Goal: Transaction & Acquisition: Purchase product/service

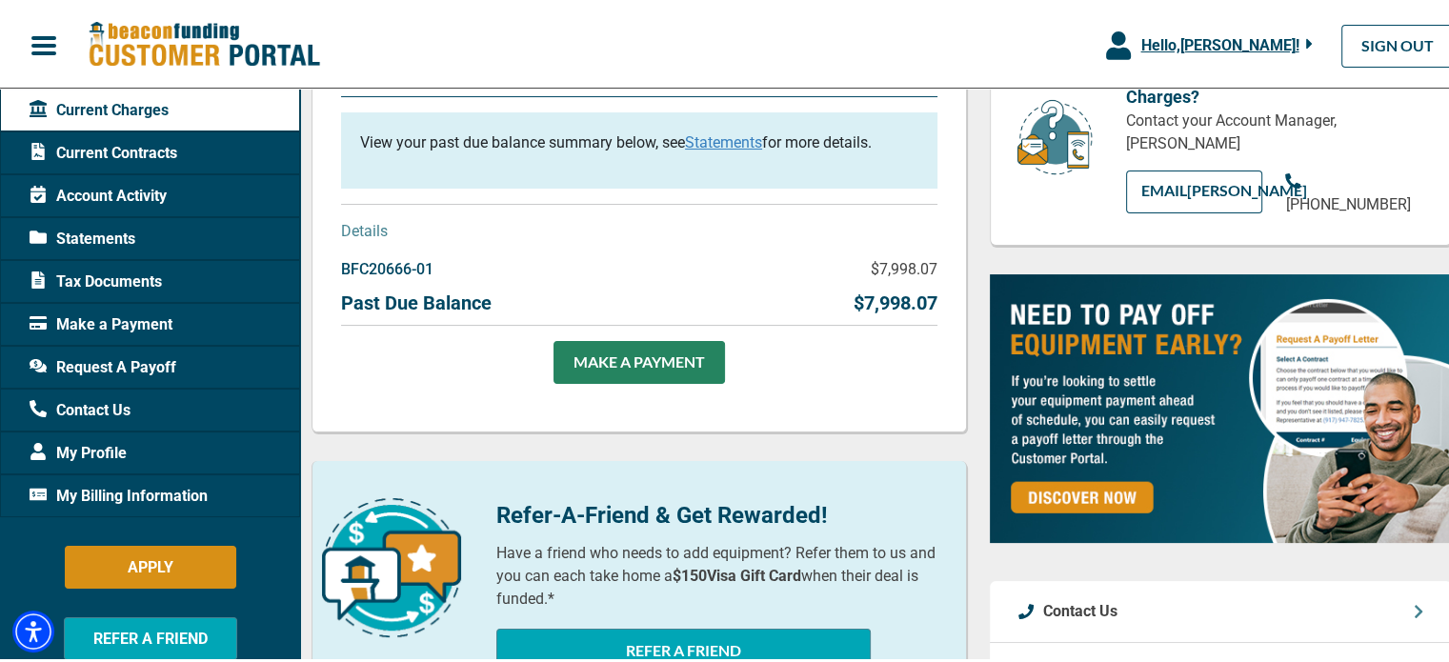
scroll to position [286, 0]
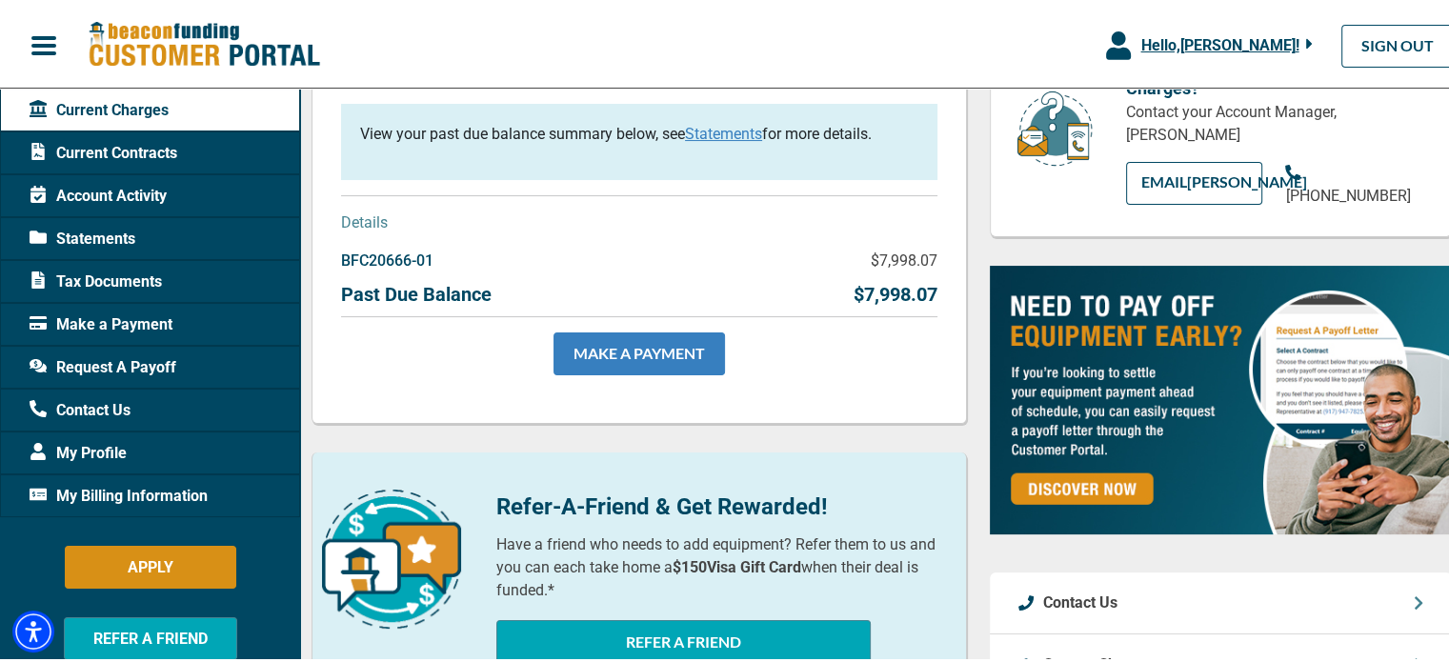
click at [626, 359] on link "MAKE A PAYMENT" at bounding box center [640, 351] width 172 height 43
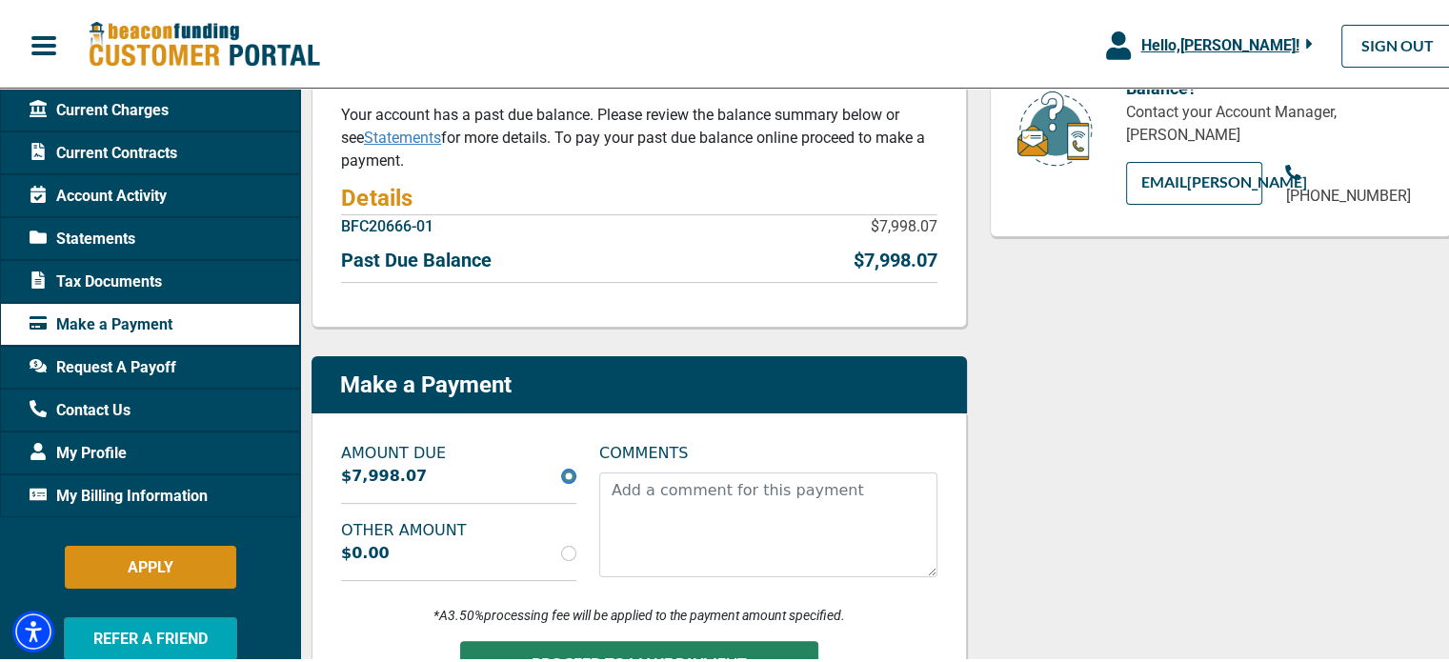
scroll to position [381, 0]
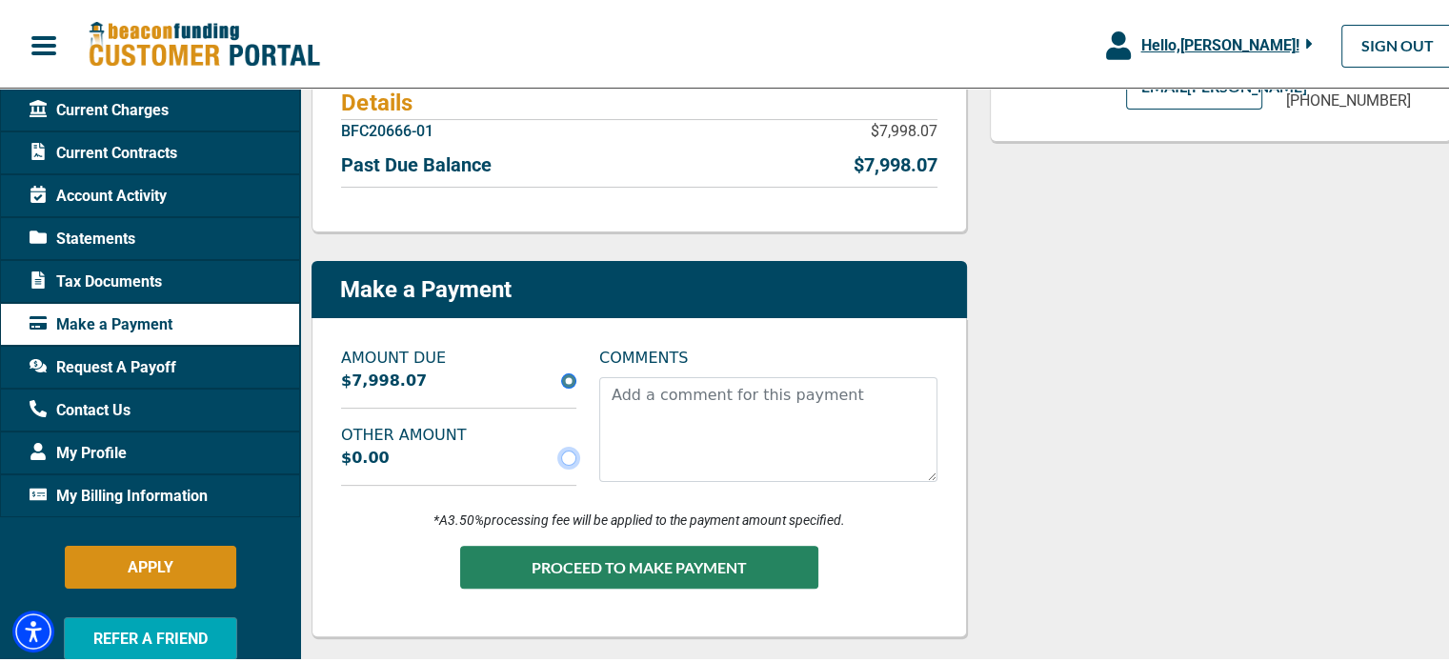
click at [565, 453] on input "radio" at bounding box center [568, 455] width 15 height 15
radio input "true"
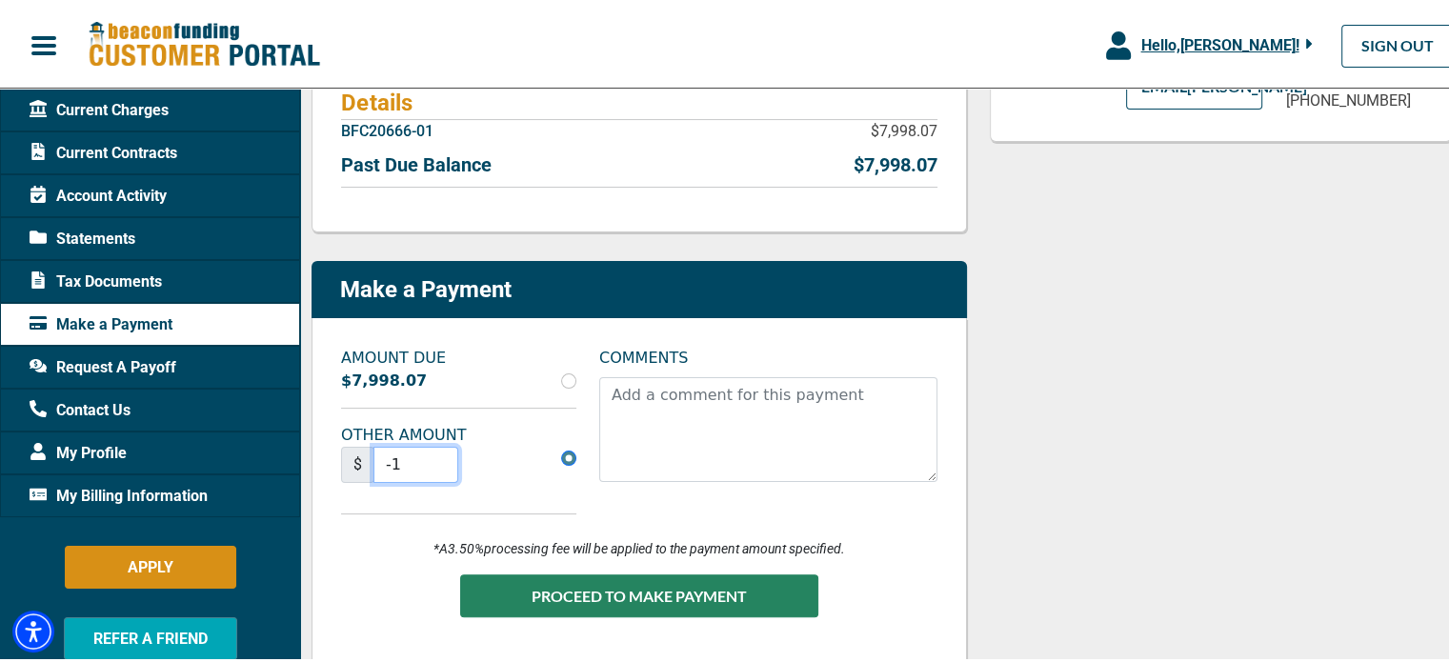
click at [439, 468] on input "-1" at bounding box center [416, 462] width 85 height 36
type input "0"
click at [442, 457] on input "0" at bounding box center [416, 462] width 85 height 36
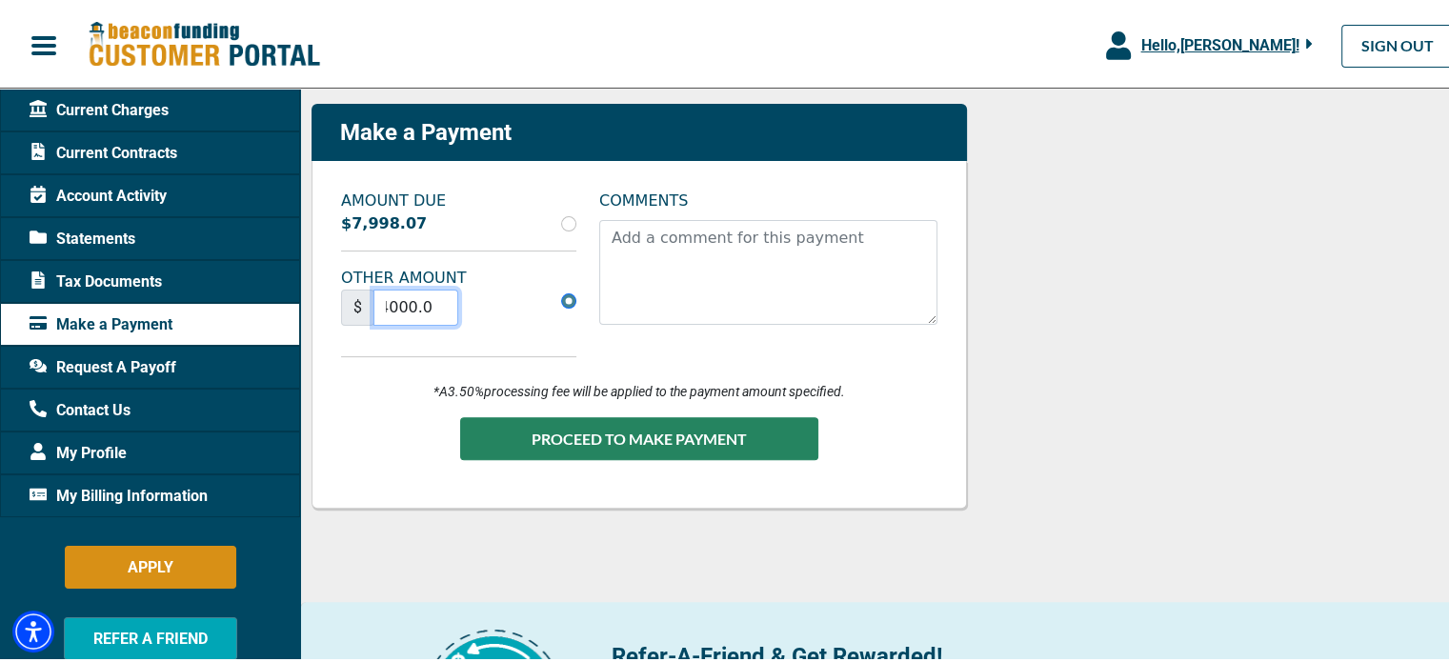
scroll to position [572, 0]
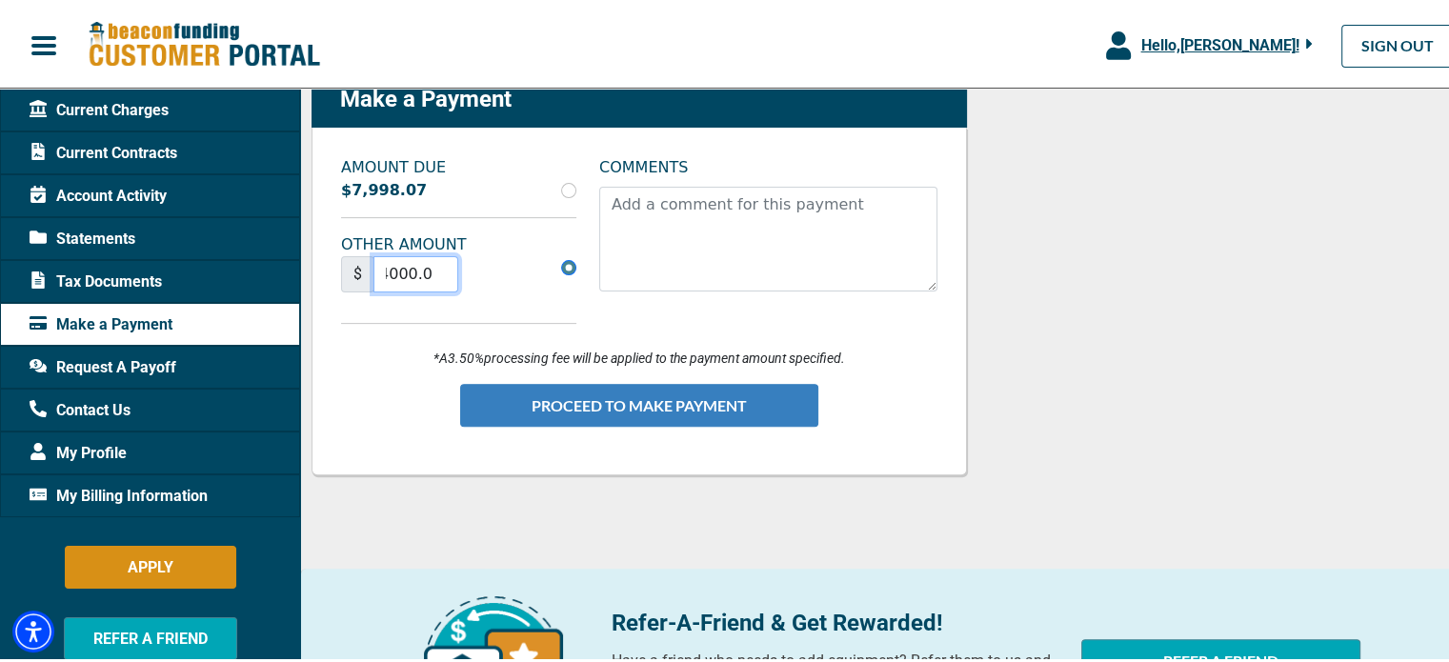
type input "4000.00"
click at [677, 410] on button "PROCEED TO MAKE PAYMENT" at bounding box center [639, 402] width 358 height 43
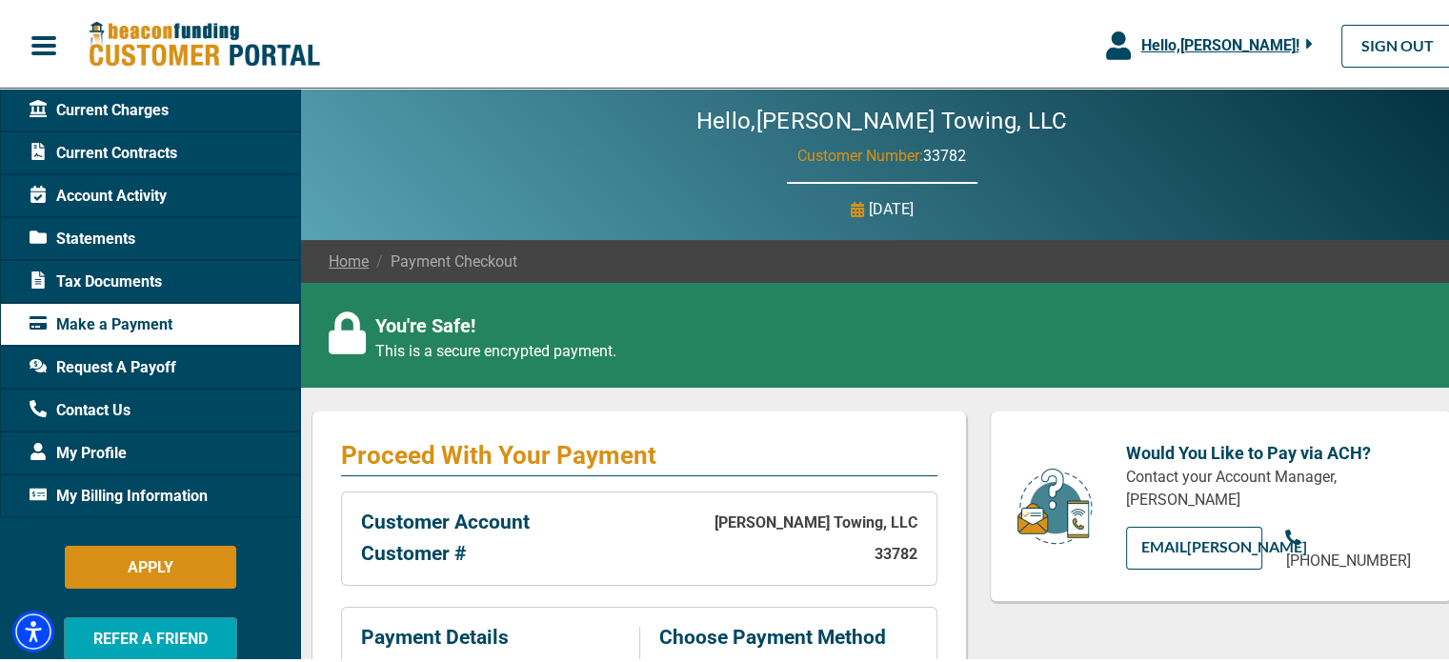
click at [338, 258] on link "Home" at bounding box center [349, 259] width 40 height 23
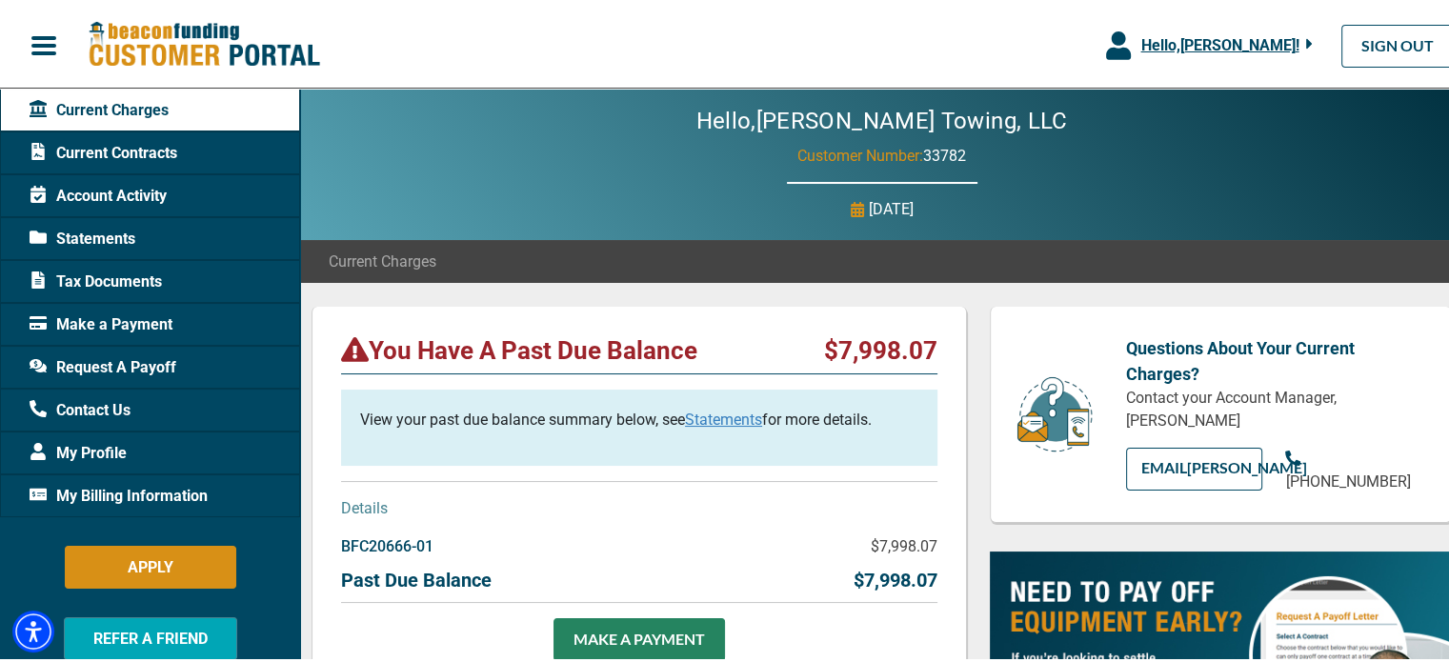
scroll to position [286, 0]
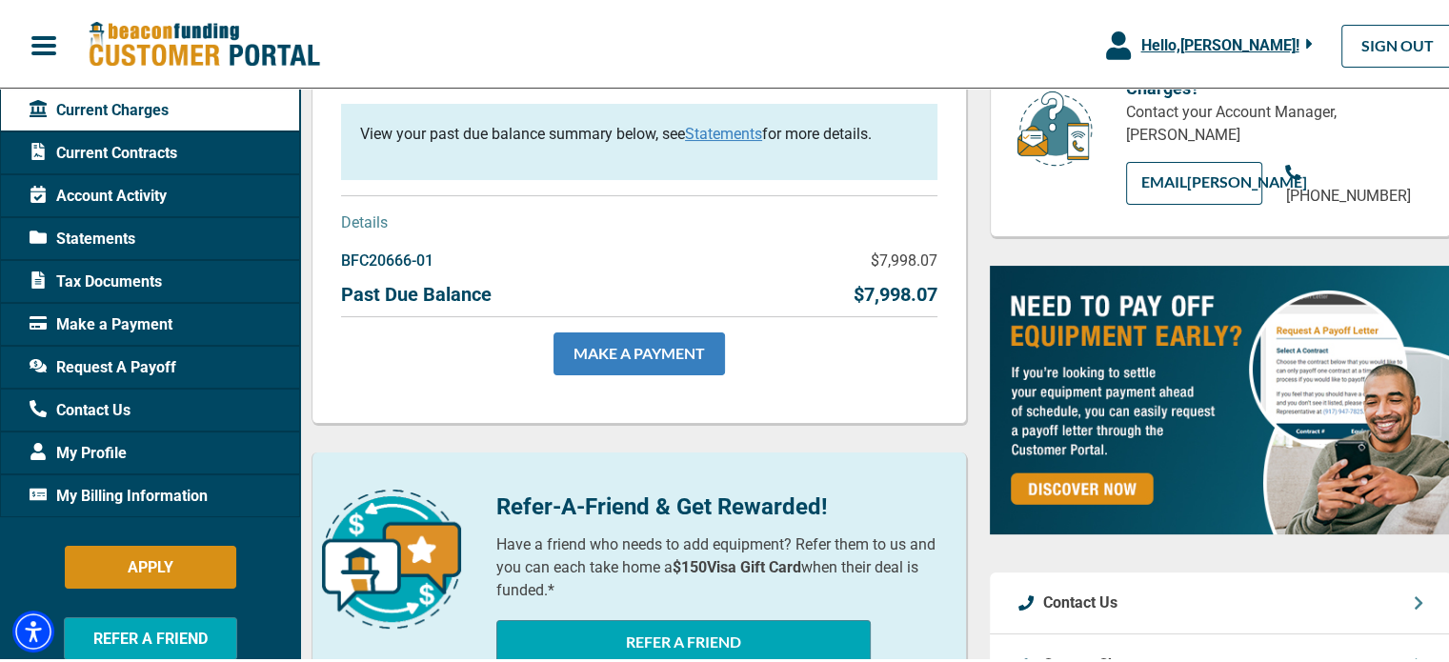
click at [632, 369] on link "MAKE A PAYMENT" at bounding box center [640, 351] width 172 height 43
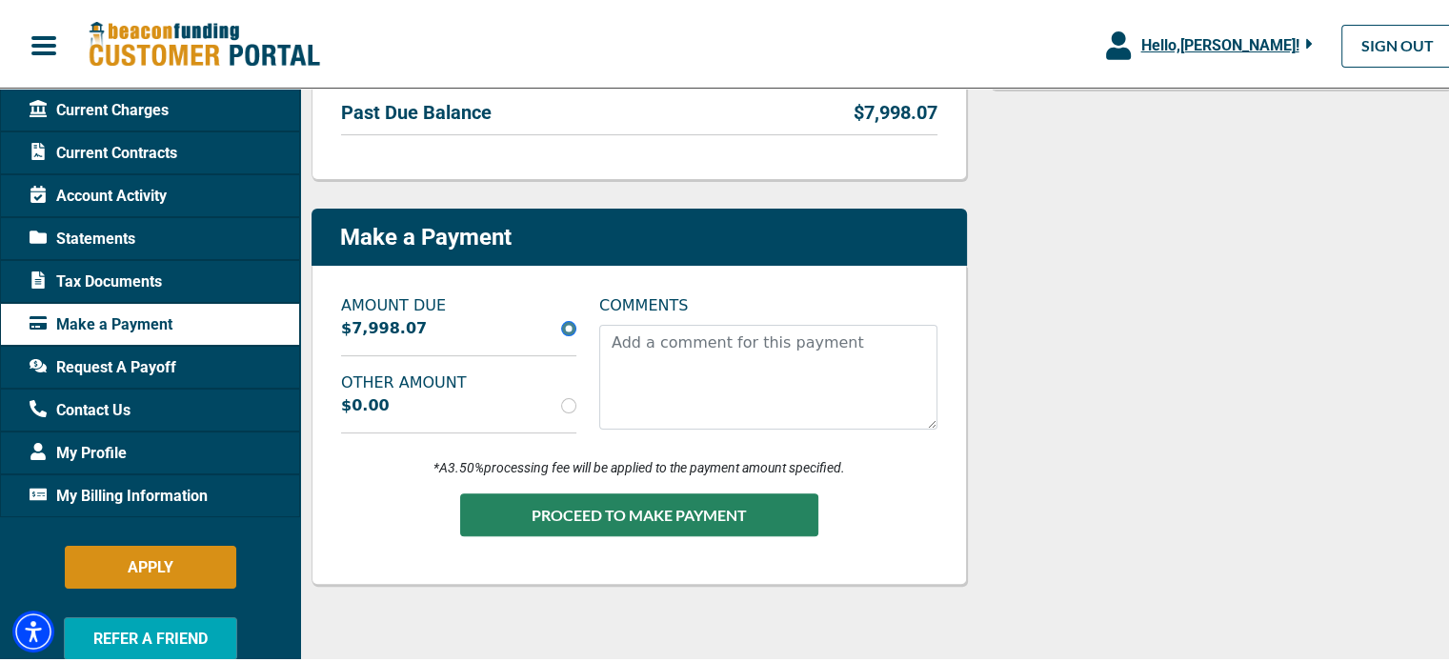
scroll to position [476, 0]
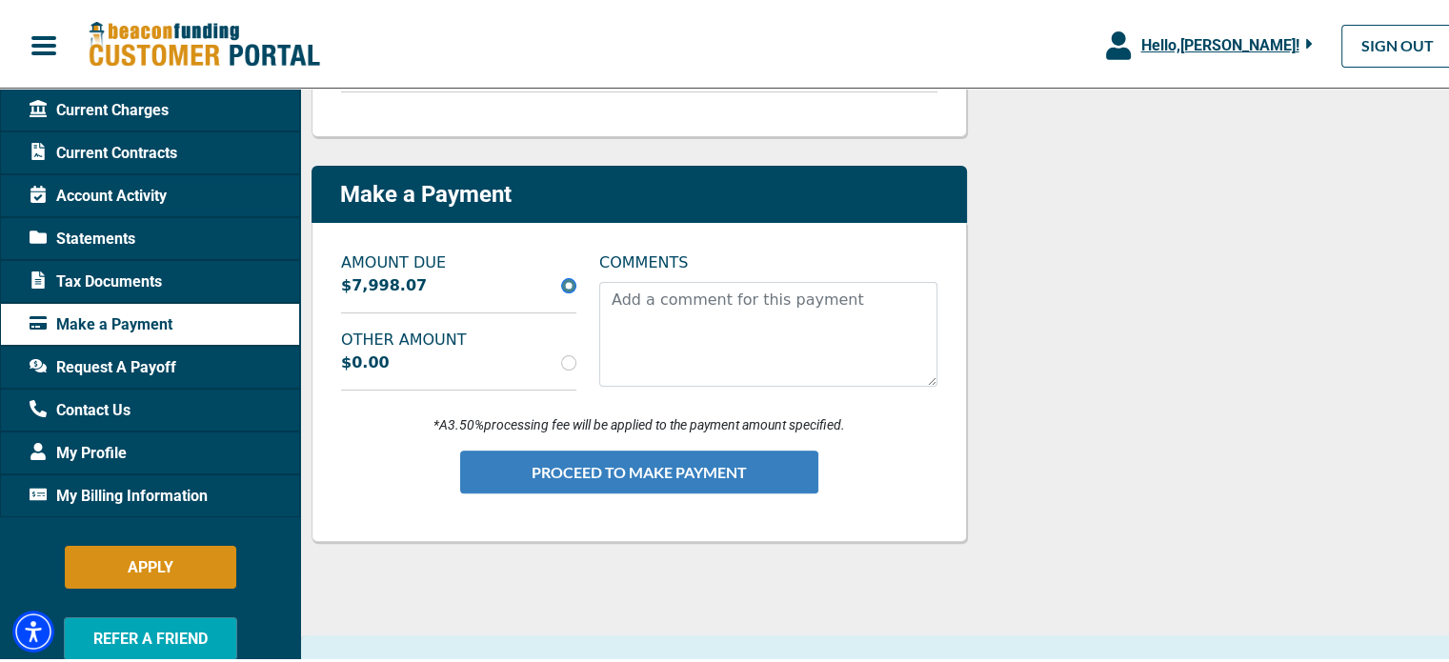
click at [602, 472] on button "PROCEED TO MAKE PAYMENT" at bounding box center [639, 469] width 358 height 43
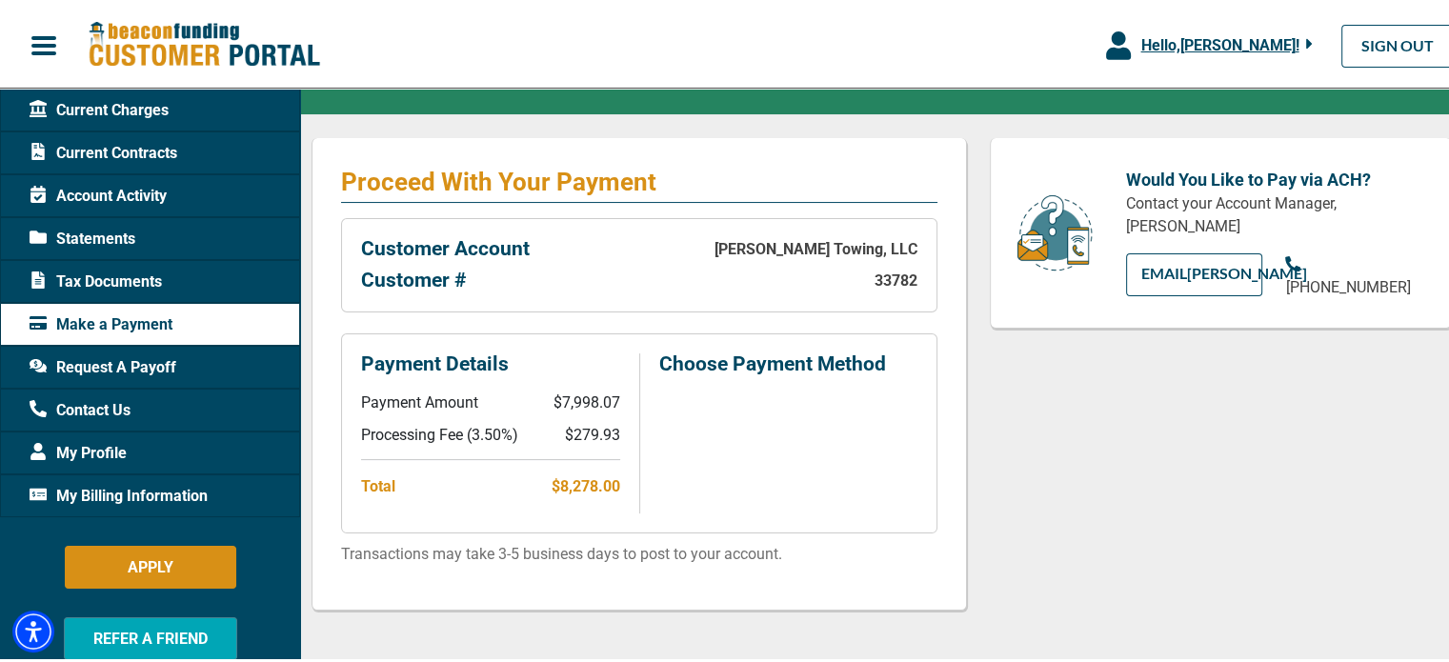
scroll to position [286, 0]
